Goal: Transaction & Acquisition: Purchase product/service

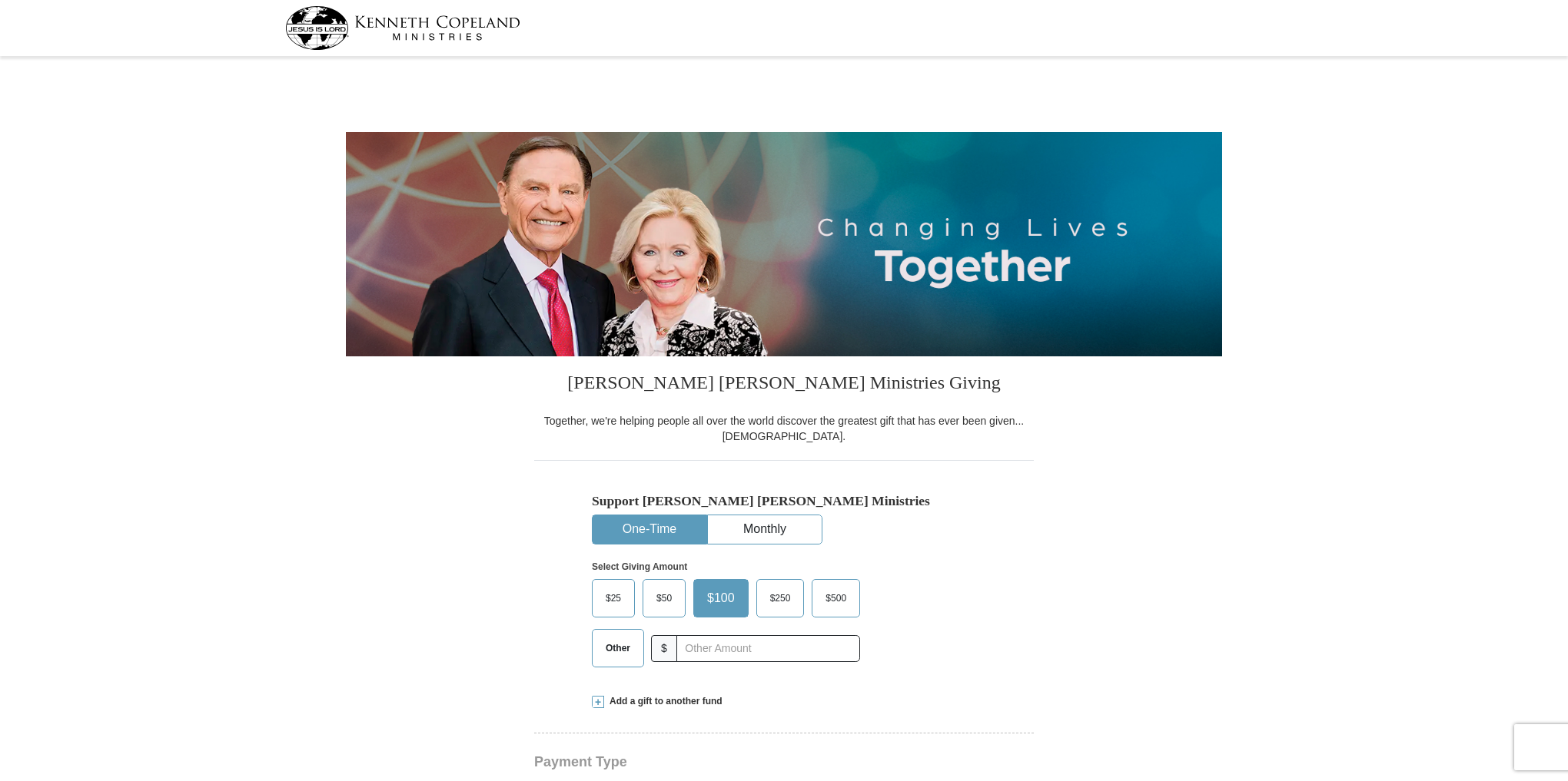
select select "FL"
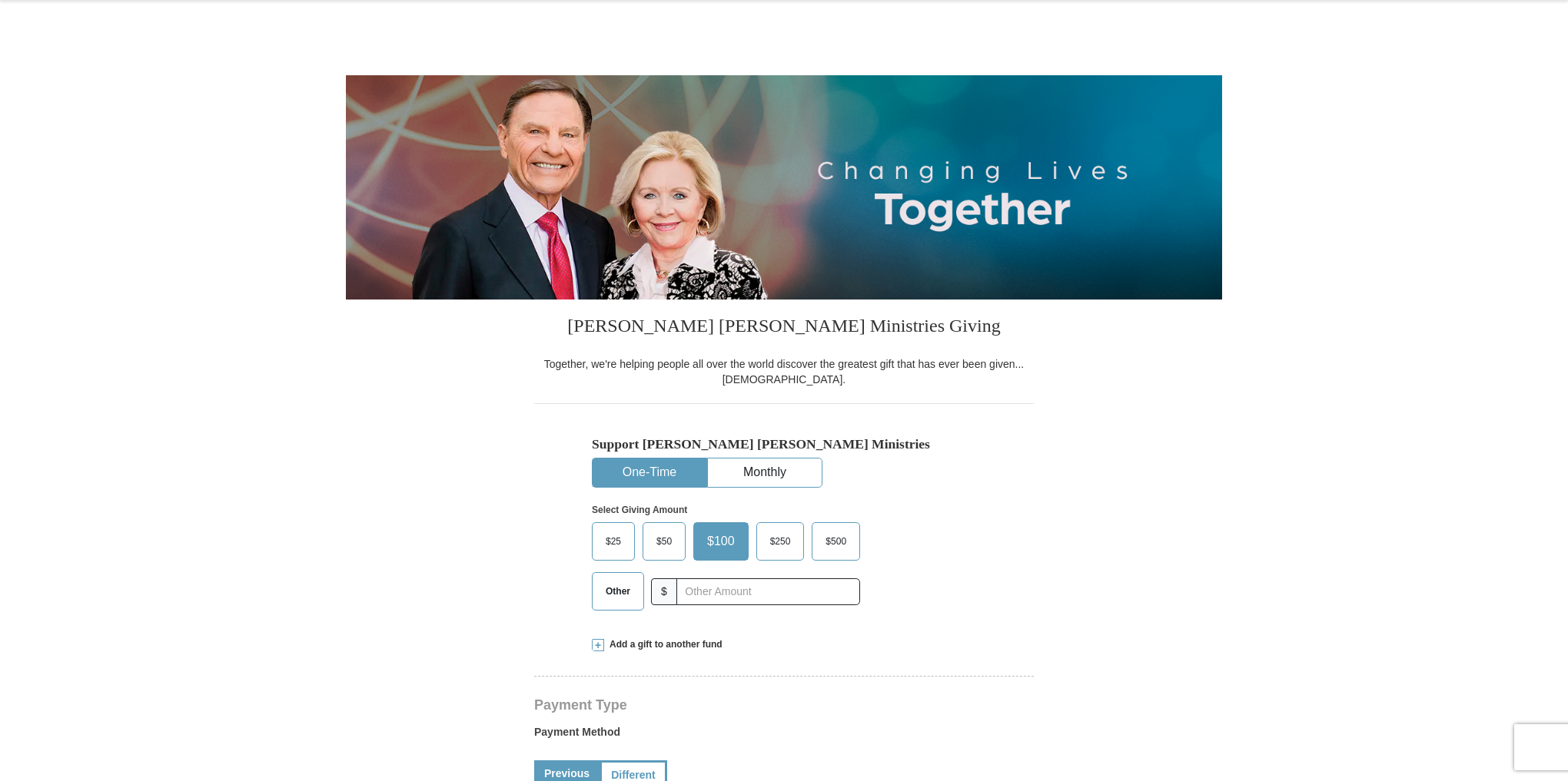
scroll to position [369, 0]
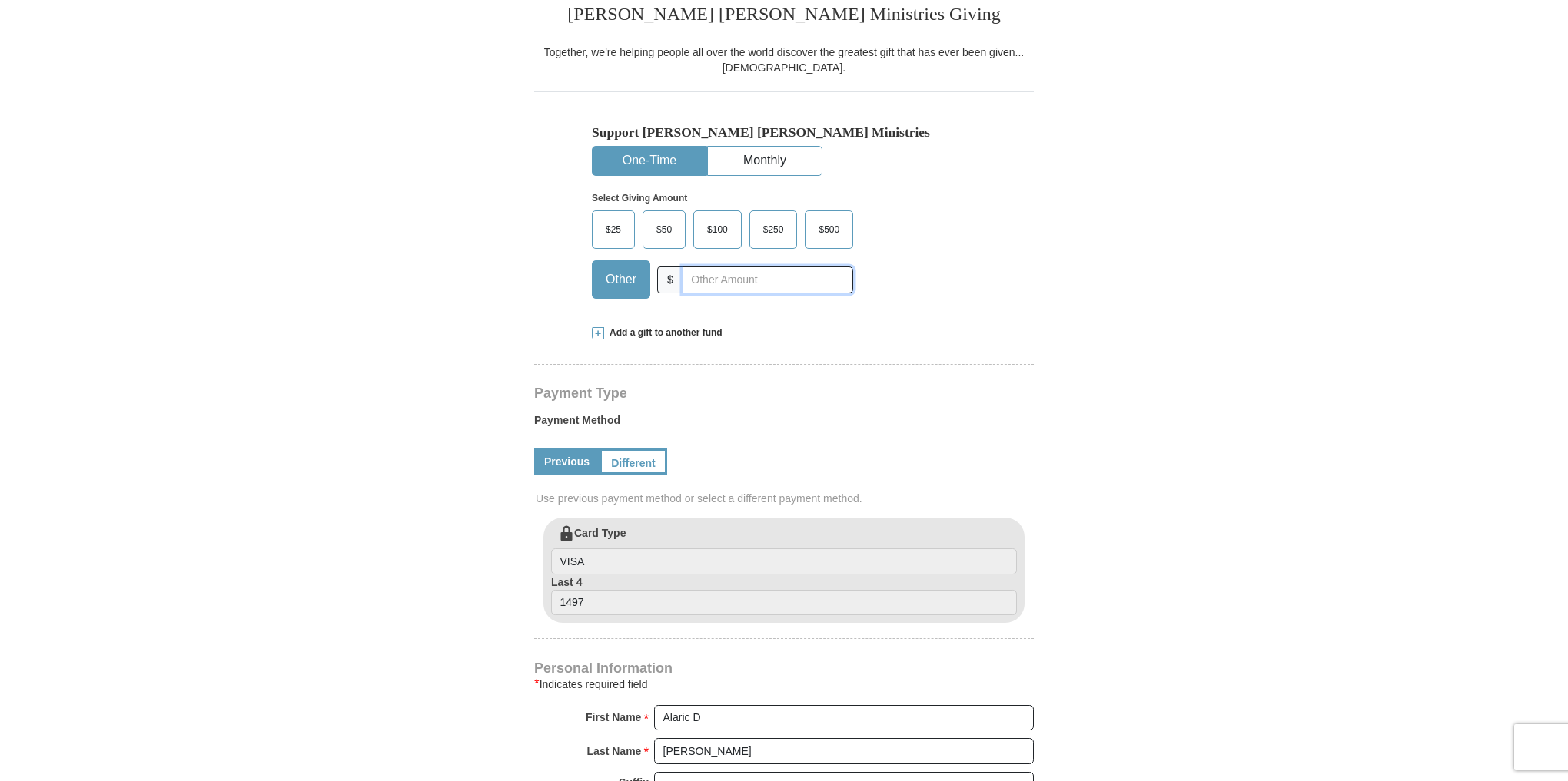
click at [706, 282] on input "text" at bounding box center [768, 280] width 170 height 27
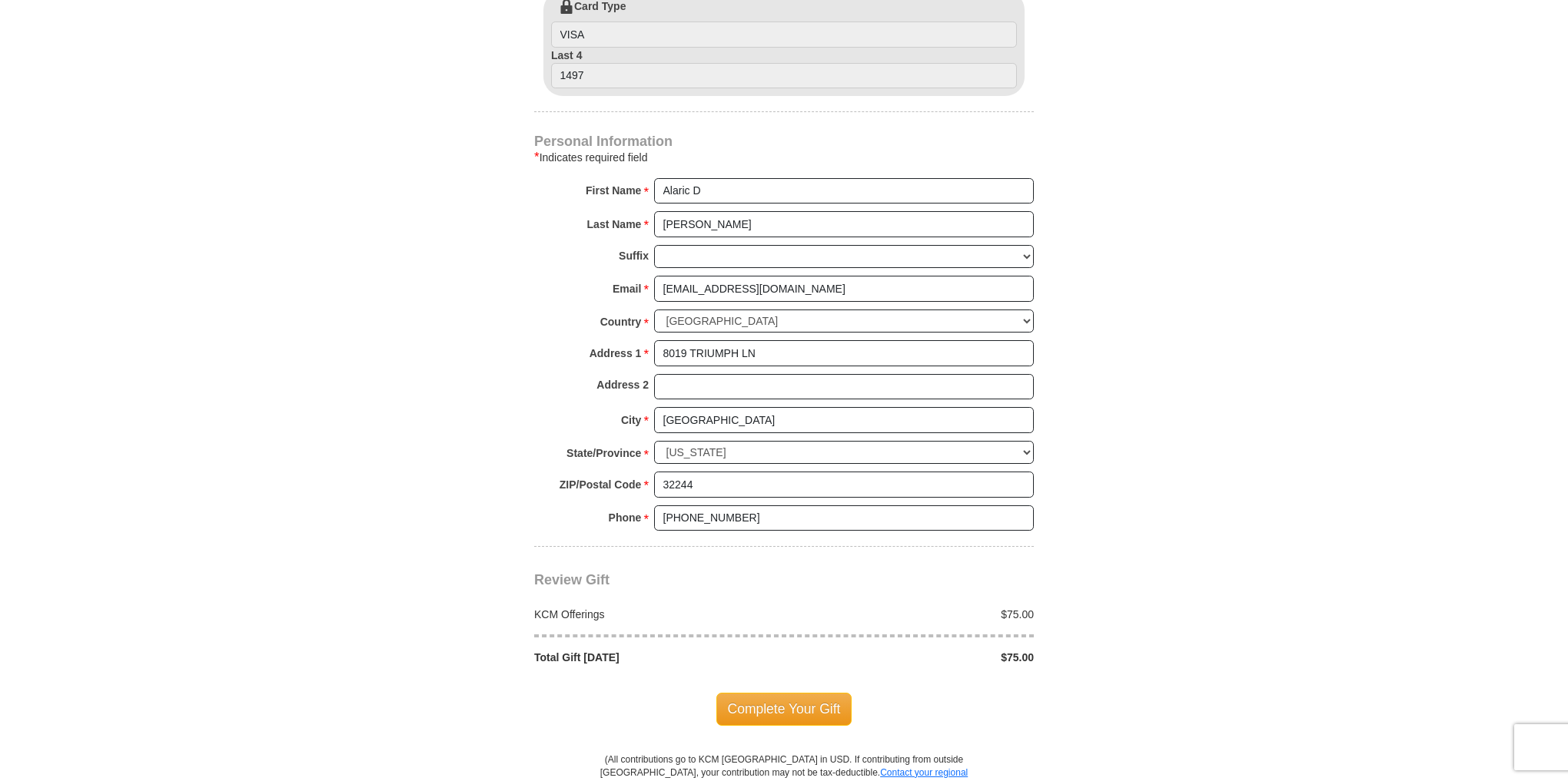
scroll to position [1045, 0]
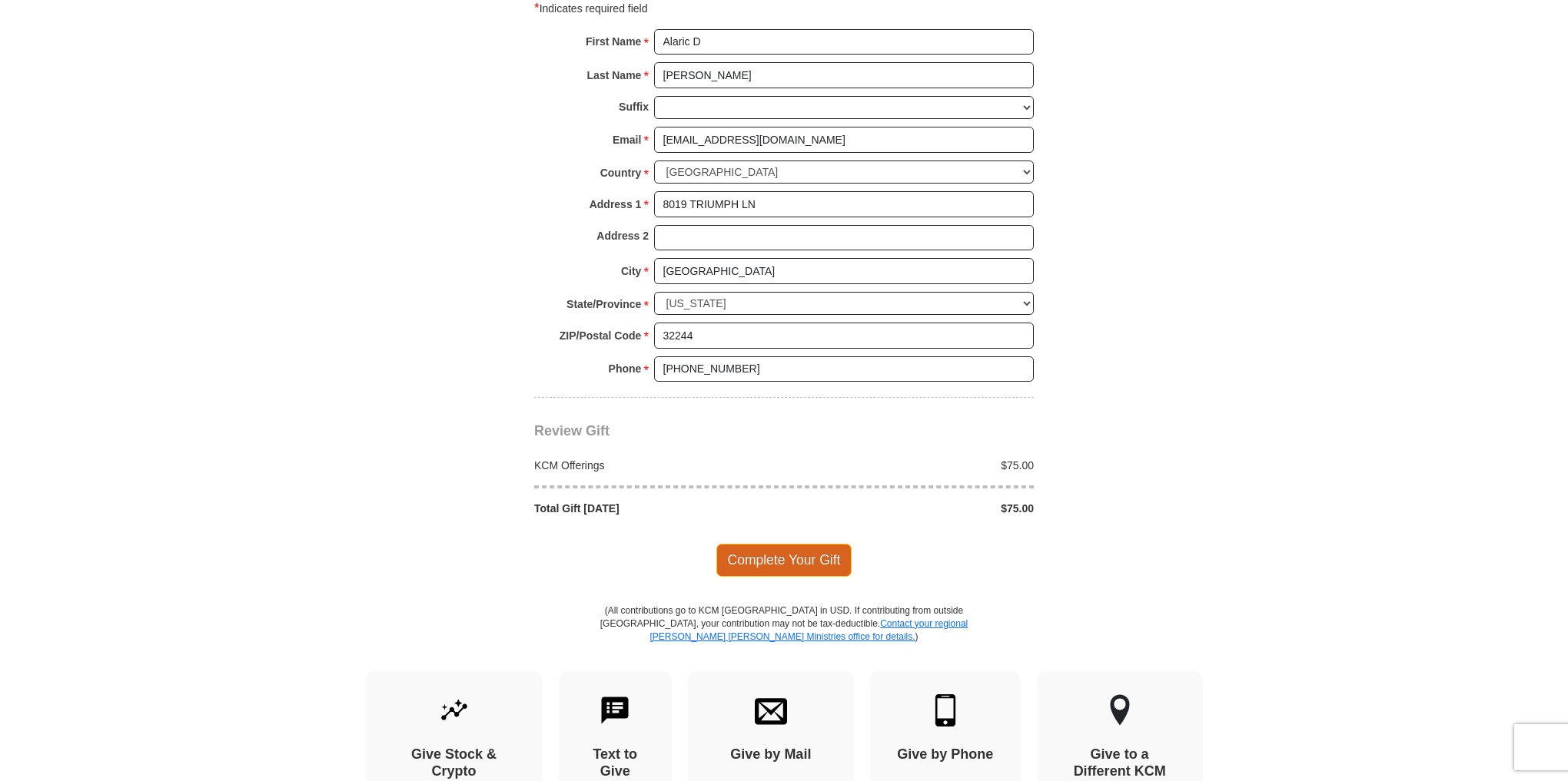
type input "75.00"
click at [783, 546] on span "Complete Your Gift" at bounding box center [784, 560] width 136 height 32
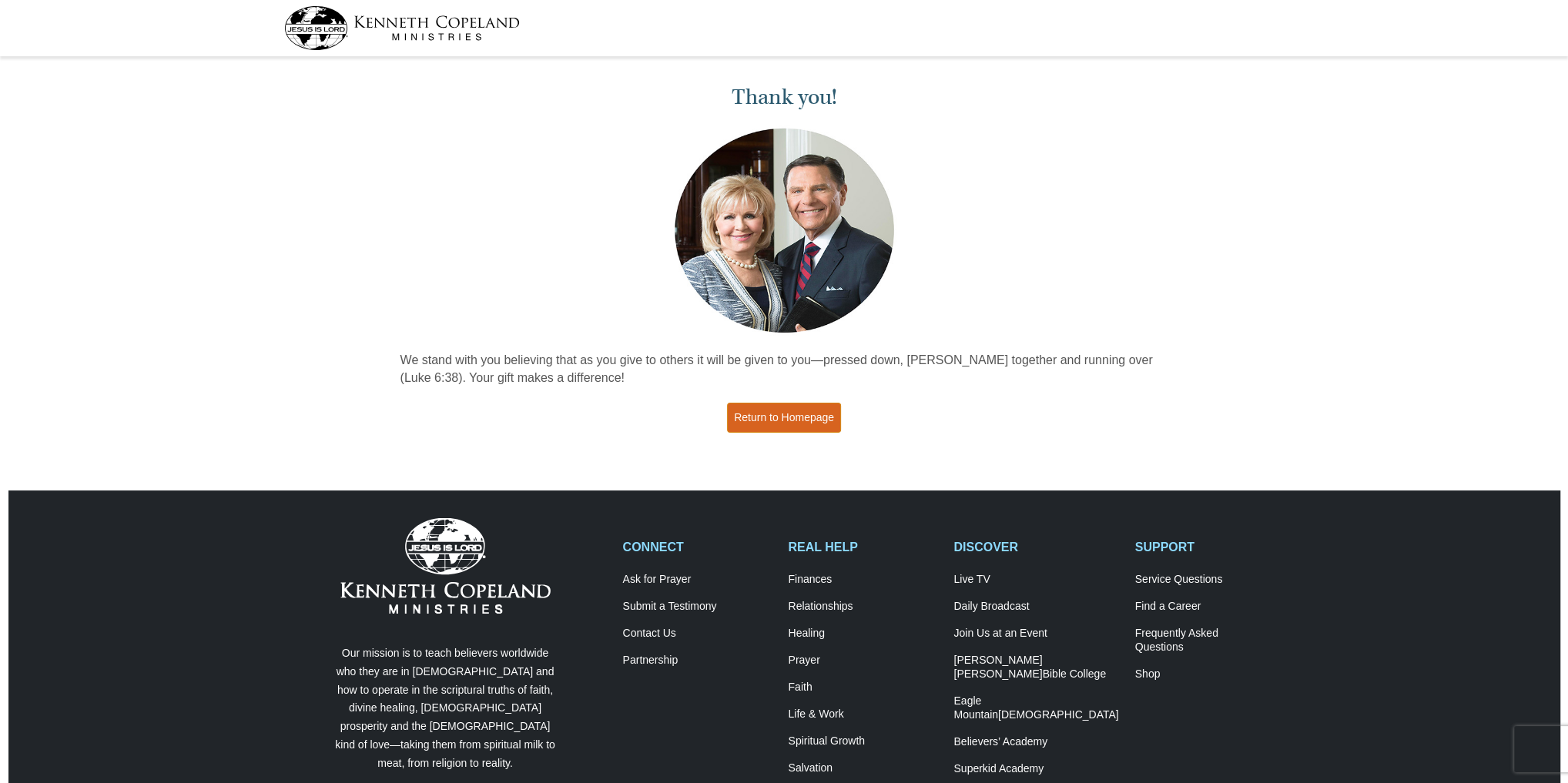
click at [806, 418] on link "Return to Homepage" at bounding box center [784, 418] width 114 height 30
